Goal: Task Accomplishment & Management: Manage account settings

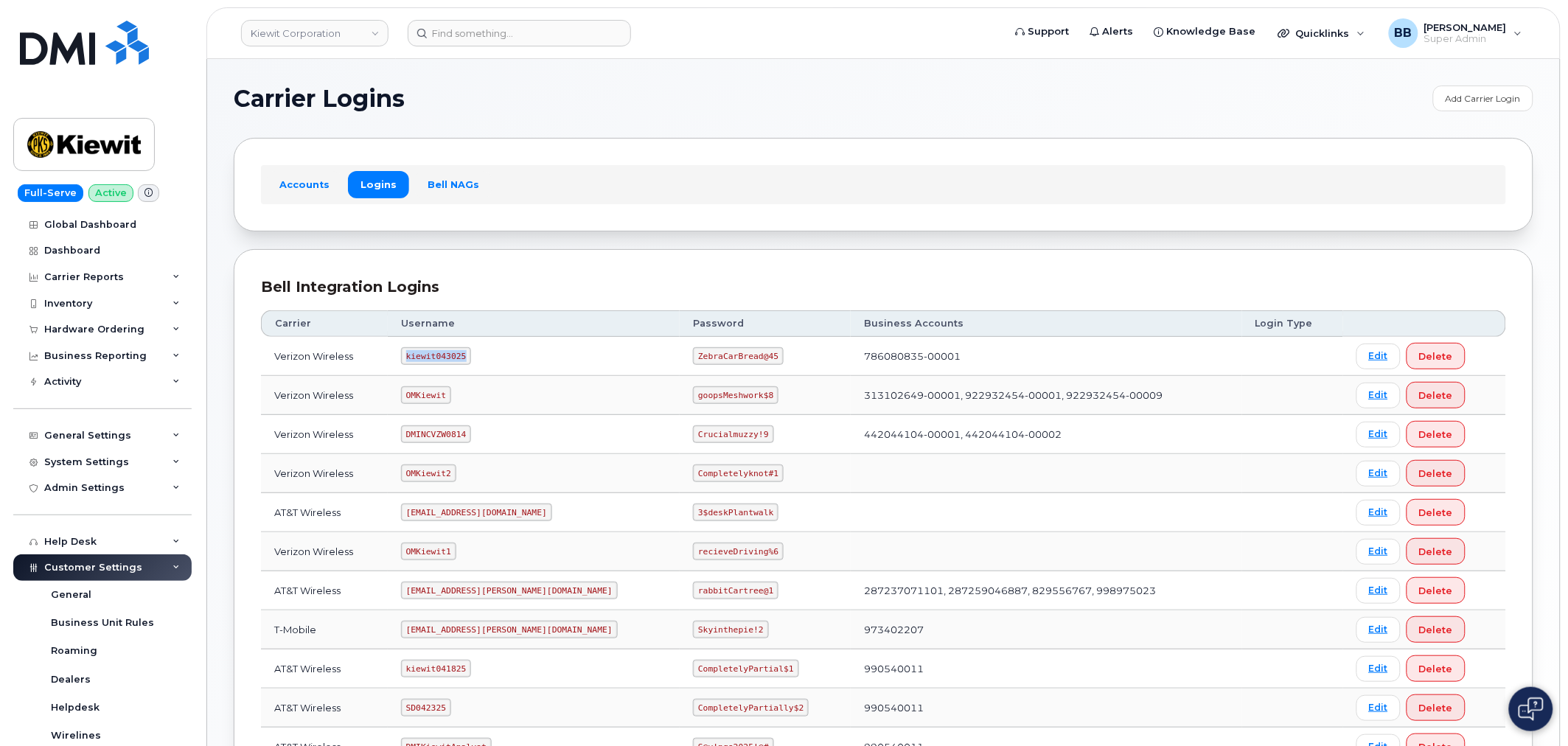
drag, startPoint x: 414, startPoint y: 354, endPoint x: 472, endPoint y: 358, distance: 58.1
click at [471, 358] on code "kiewit043025" at bounding box center [436, 356] width 70 height 18
copy code "kiewit043025"
click at [1356, 350] on link "Edit" at bounding box center [1378, 356] width 44 height 26
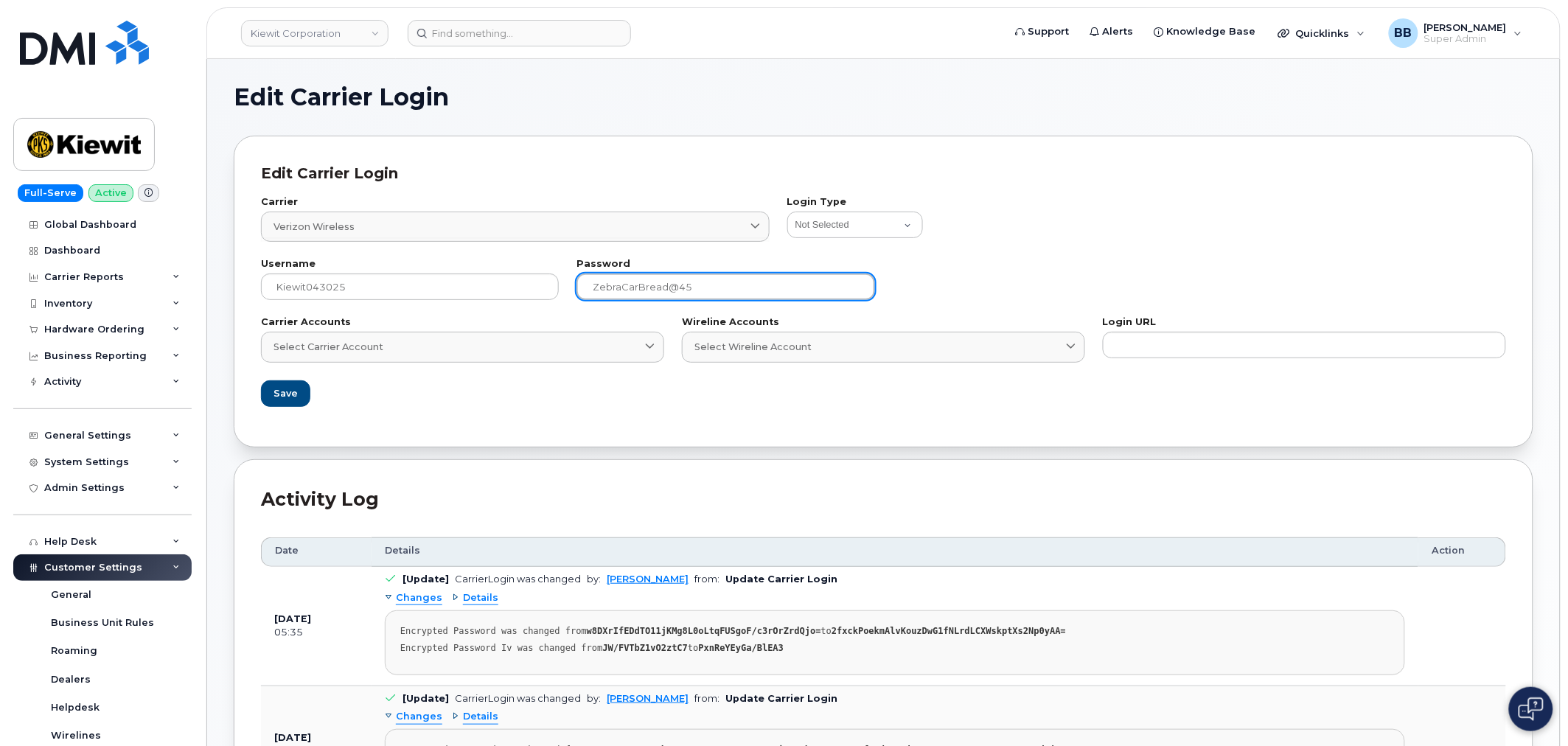
click at [624, 288] on input "ZebraCarBread@45" at bounding box center [725, 287] width 298 height 26
paste input "4u4eL8Ekzr?DTHU"
type input "4u4eL8Ekzr?DTHU"
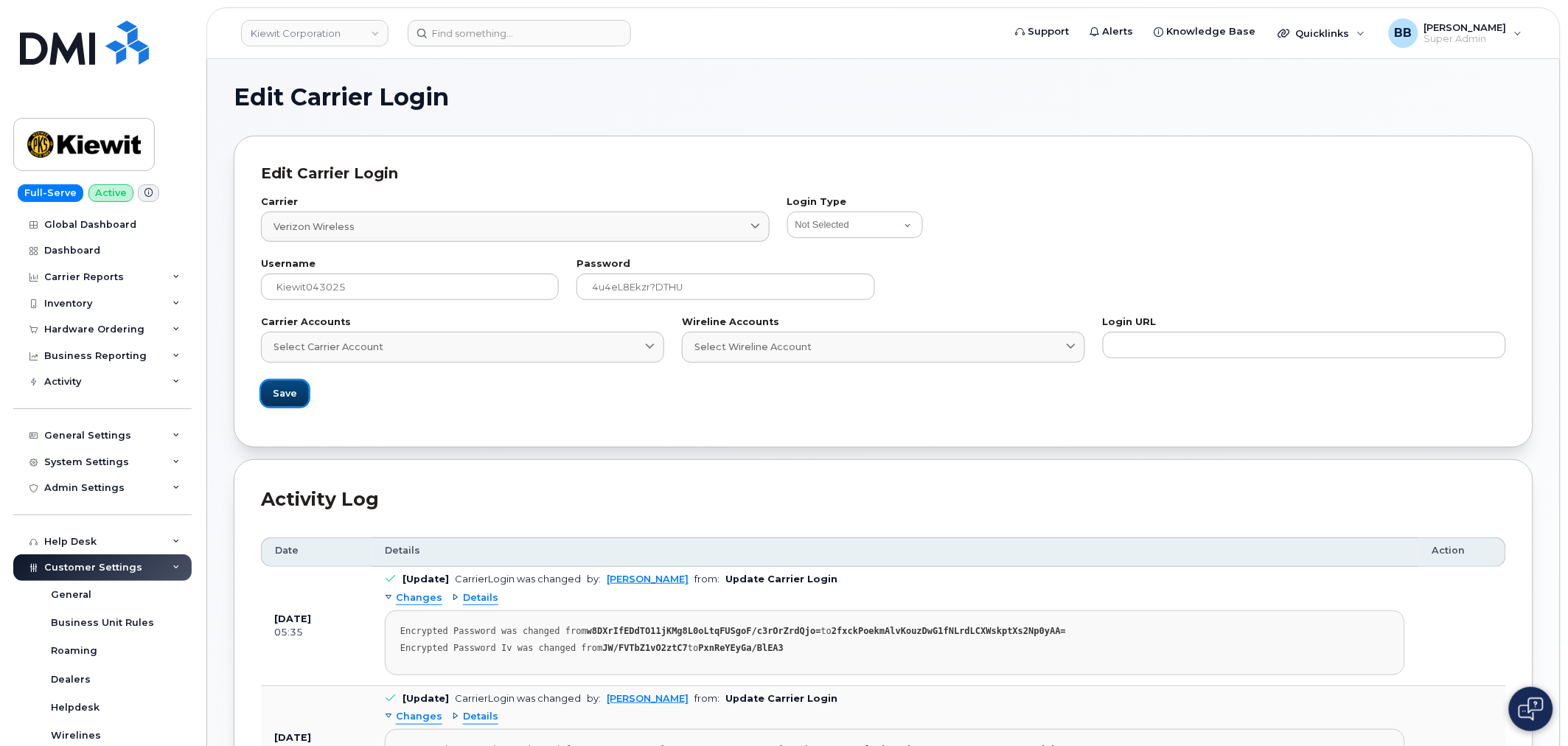
click at [285, 387] on span "Save" at bounding box center [285, 393] width 24 height 14
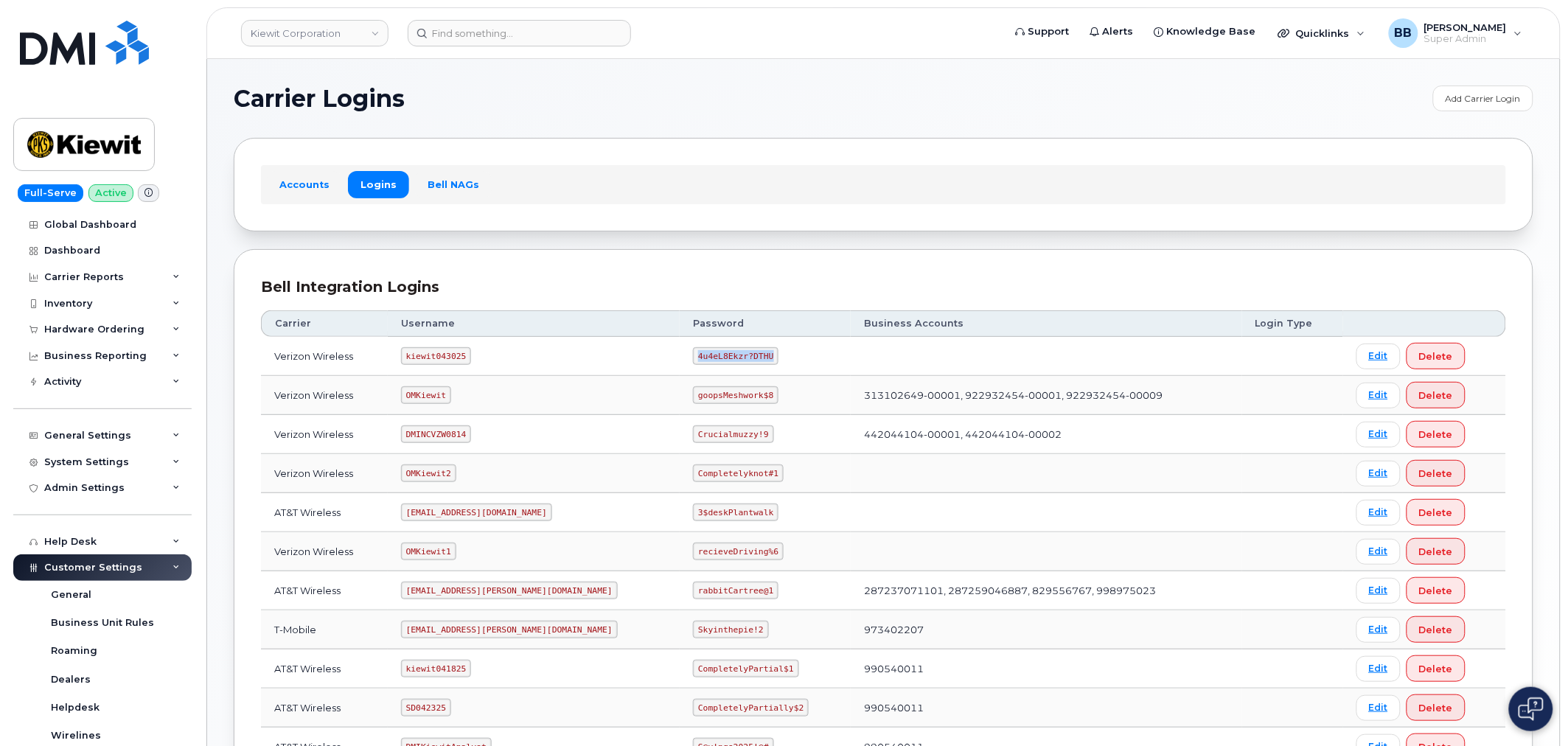
drag, startPoint x: 643, startPoint y: 356, endPoint x: 714, endPoint y: 356, distance: 71.0
click at [714, 356] on code "4u4eL8Ekzr?DTHU" at bounding box center [735, 356] width 86 height 18
click at [713, 353] on code "4u4eL8Ekzr?DTHU" at bounding box center [735, 356] width 86 height 18
drag, startPoint x: 713, startPoint y: 355, endPoint x: 643, endPoint y: 352, distance: 70.1
click at [693, 352] on code "4u4eL8Ekzr?DTHU" at bounding box center [735, 356] width 86 height 18
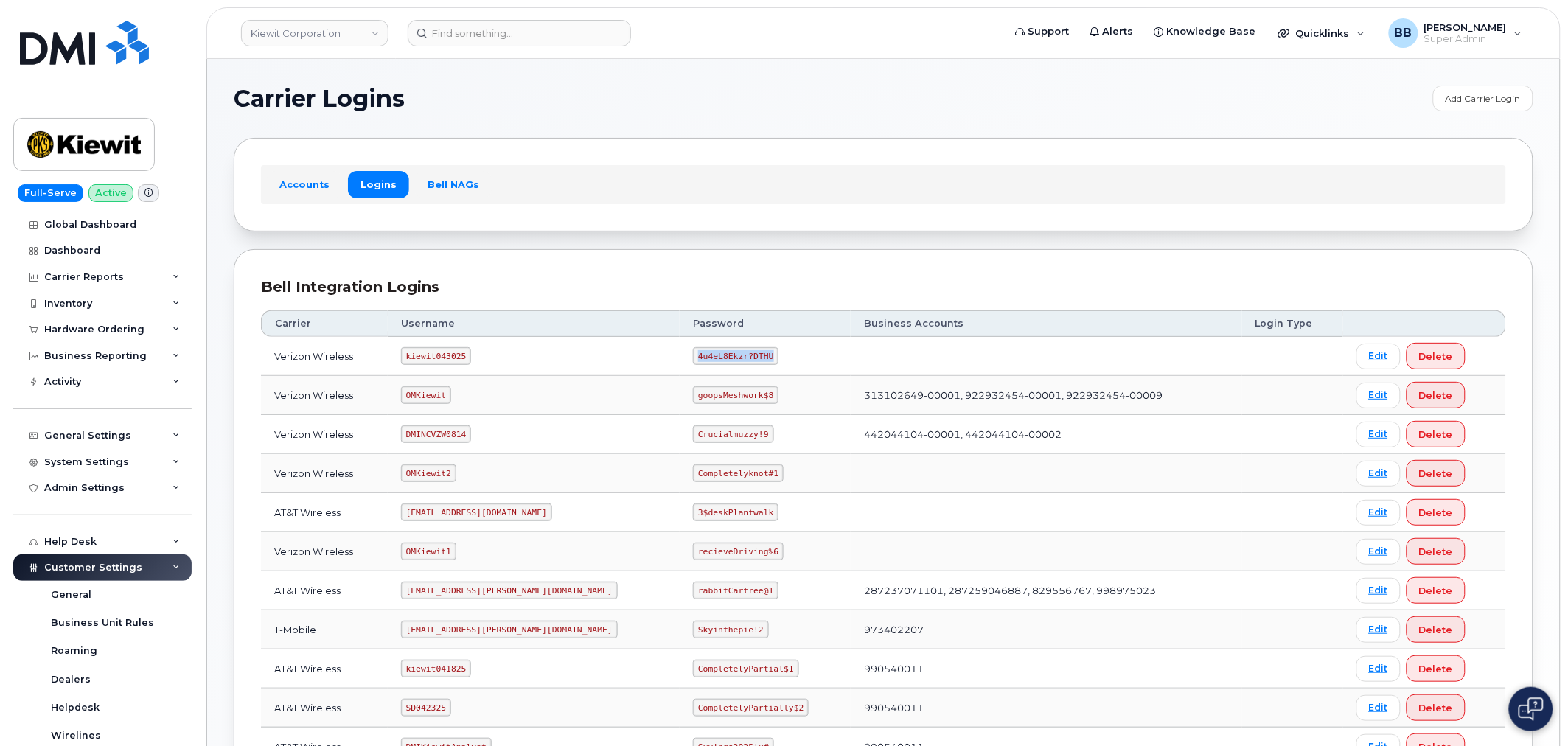
click at [693, 358] on code "4u4eL8Ekzr?DTHU" at bounding box center [735, 356] width 86 height 18
drag, startPoint x: 644, startPoint y: 353, endPoint x: 715, endPoint y: 356, distance: 71.1
click at [715, 356] on code "4u4eL8Ekzr?DTHU" at bounding box center [735, 356] width 86 height 18
drag, startPoint x: 715, startPoint y: 353, endPoint x: 639, endPoint y: 353, distance: 76.0
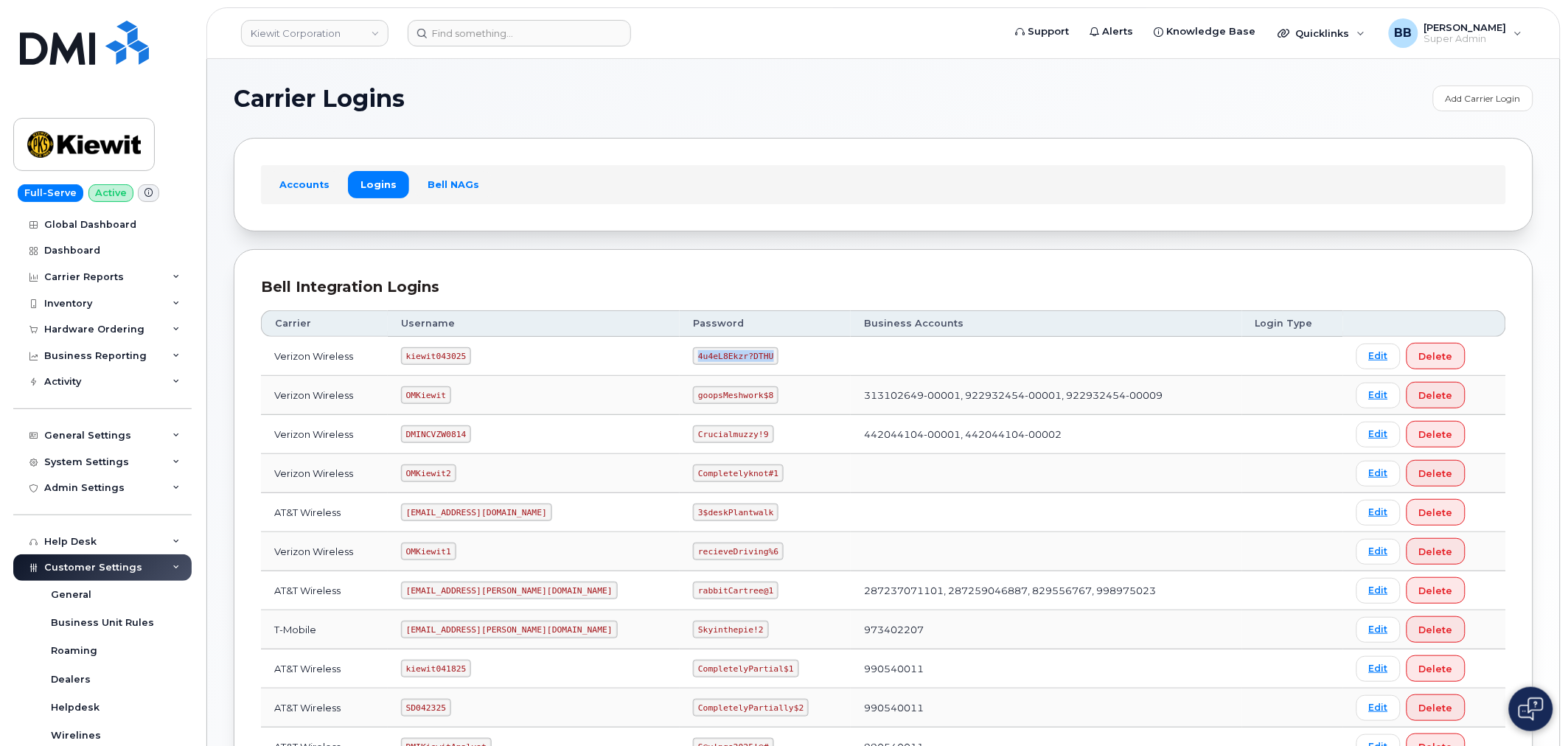
click at [693, 353] on code "4u4eL8Ekzr?DTHU" at bounding box center [735, 356] width 86 height 18
click at [693, 354] on code "4u4eL8Ekzr?DTHU" at bounding box center [735, 356] width 86 height 18
click at [693, 356] on code "4u4eL8Ekzr?DTHU" at bounding box center [735, 356] width 86 height 18
drag, startPoint x: 642, startPoint y: 354, endPoint x: 714, endPoint y: 356, distance: 72.0
click at [714, 356] on code "4u4eL8Ekzr?DTHU" at bounding box center [735, 356] width 86 height 18
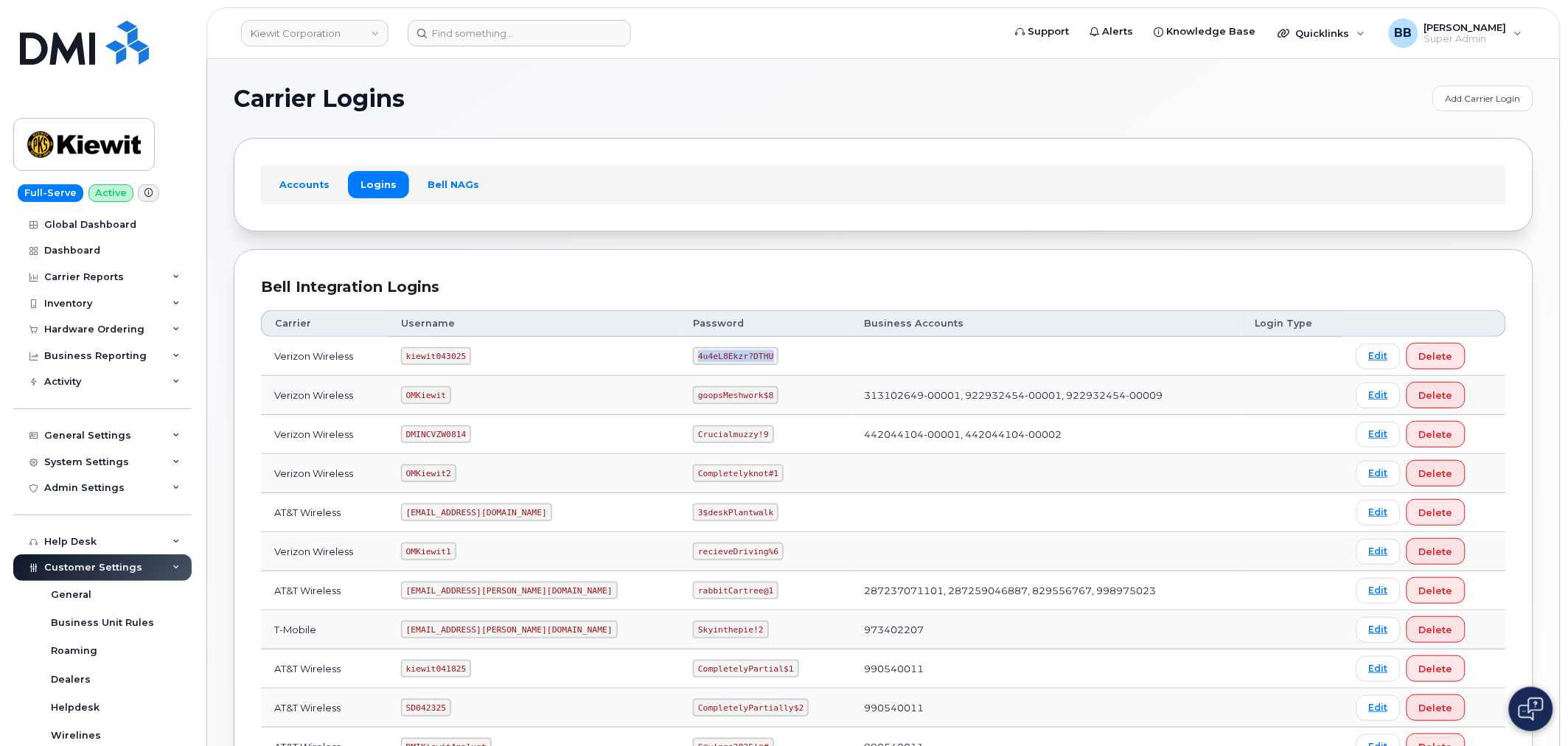
click at [717, 356] on code "4u4eL8Ekzr?DTHU" at bounding box center [735, 356] width 86 height 18
